Goal: Task Accomplishment & Management: Use online tool/utility

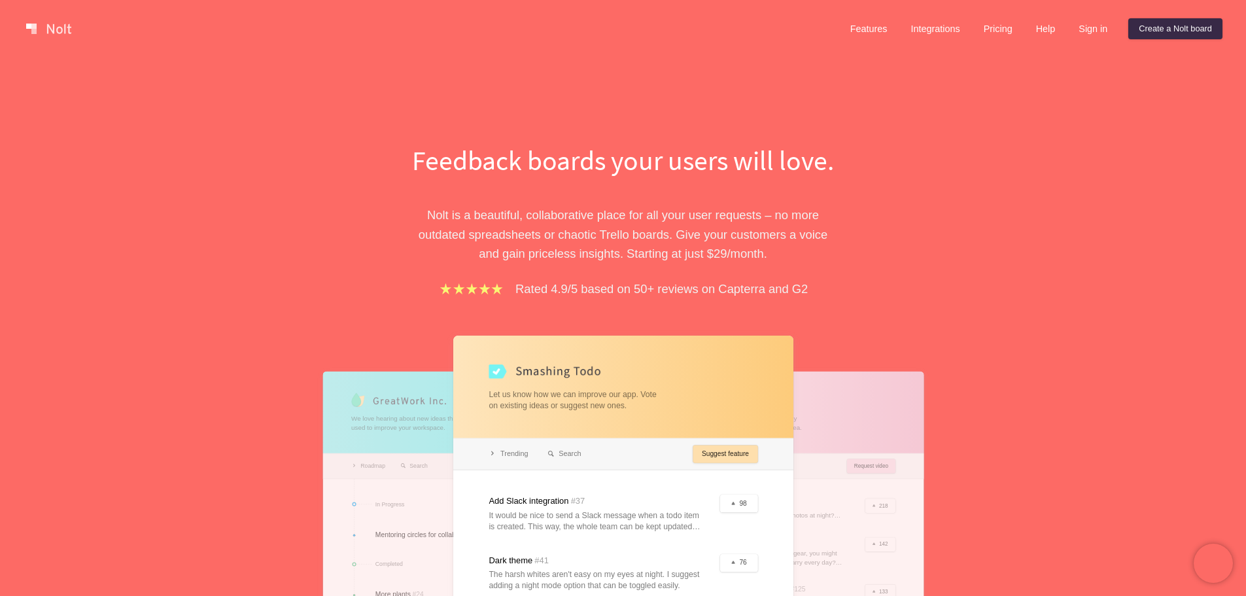
click at [1087, 39] on div "Features Integrations Pricing Help Sign in Create a [PERSON_NAME] board" at bounding box center [1031, 29] width 388 height 26
click at [1089, 27] on link "Sign in" at bounding box center [1093, 28] width 50 height 21
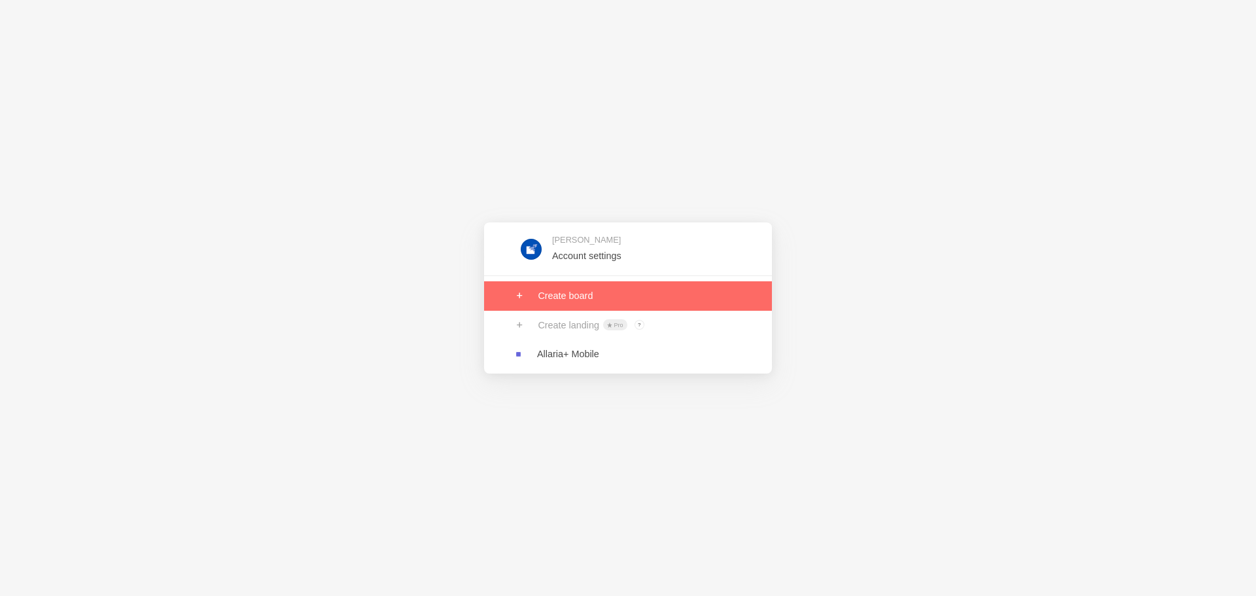
click at [580, 303] on link at bounding box center [628, 295] width 288 height 29
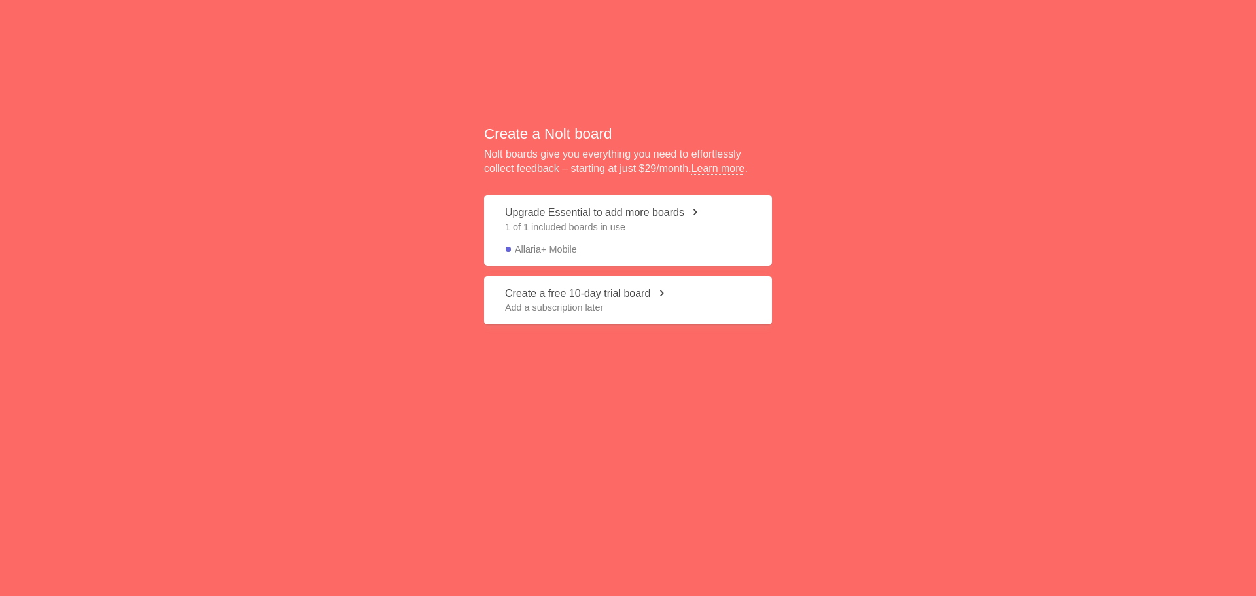
click at [596, 228] on span "1 of 1 included boards in use" at bounding box center [628, 226] width 246 height 13
